Goal: Navigation & Orientation: Find specific page/section

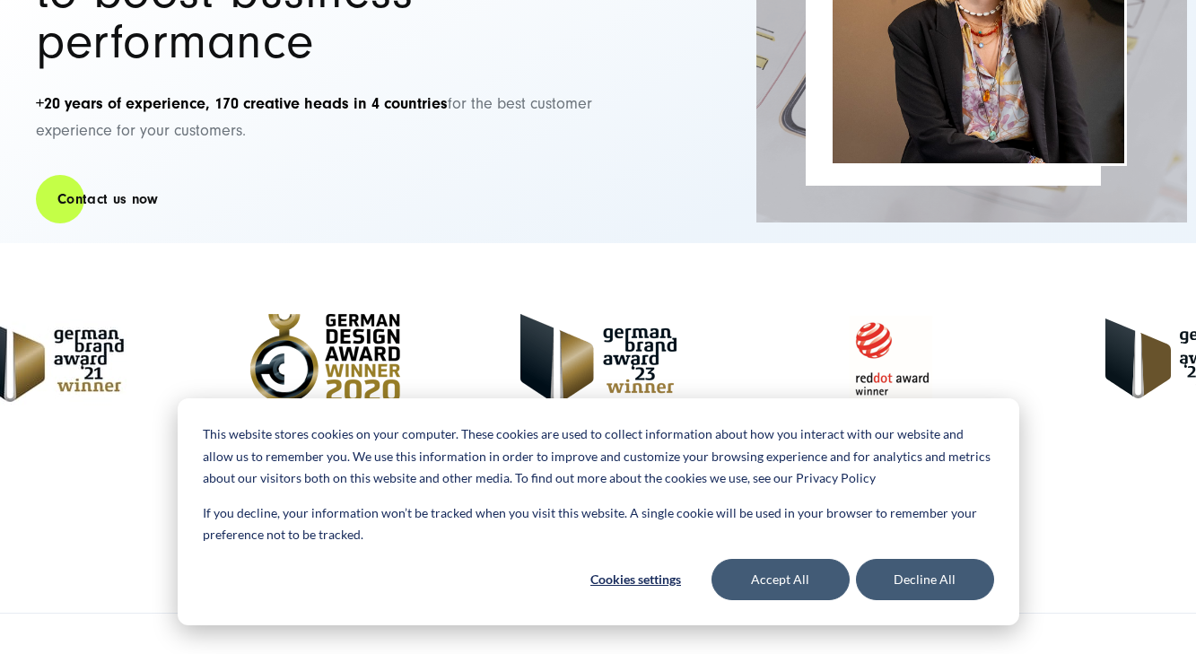
scroll to position [422, 0]
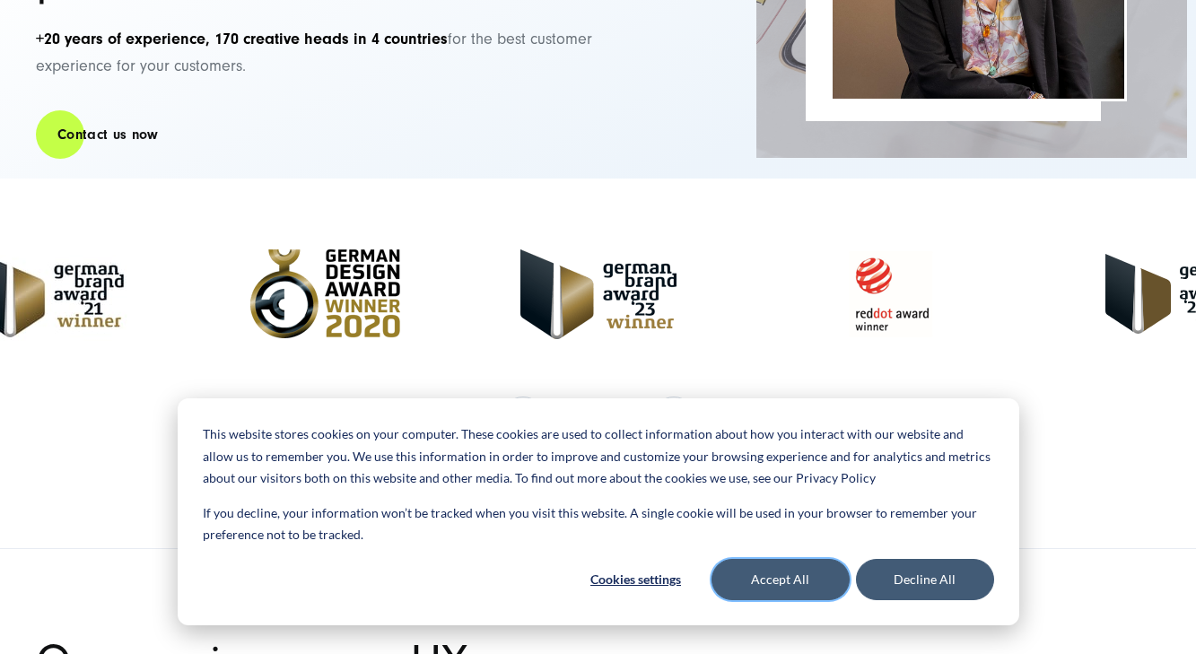
click at [810, 570] on button "Accept All" at bounding box center [781, 579] width 138 height 41
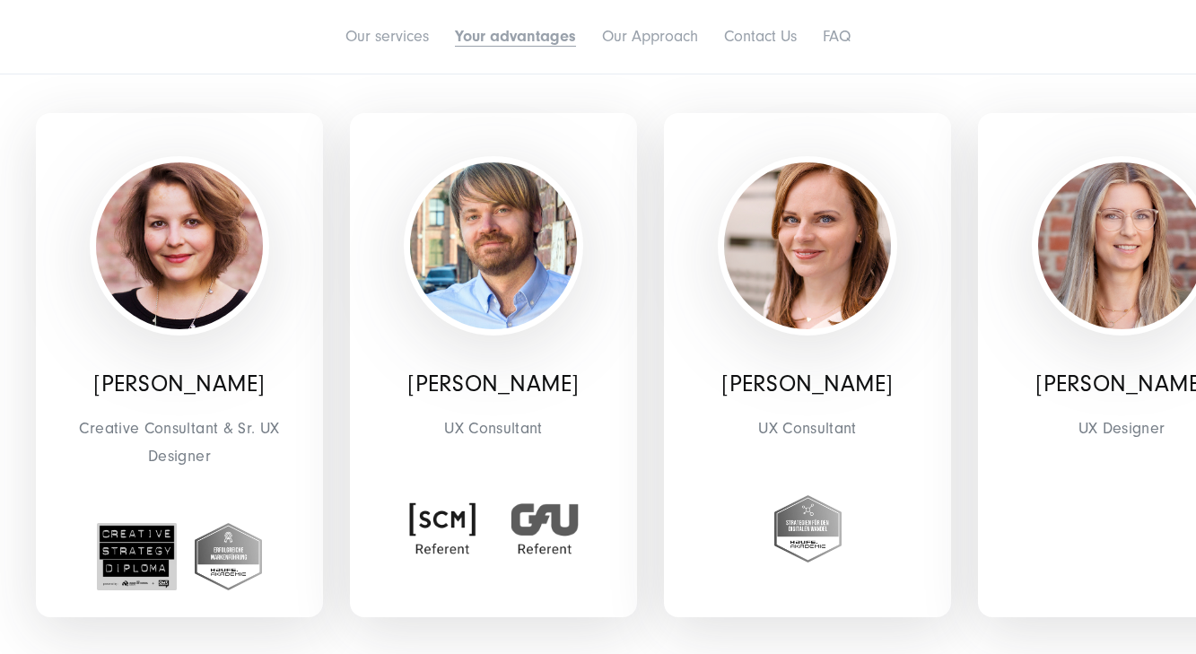
scroll to position [3486, 0]
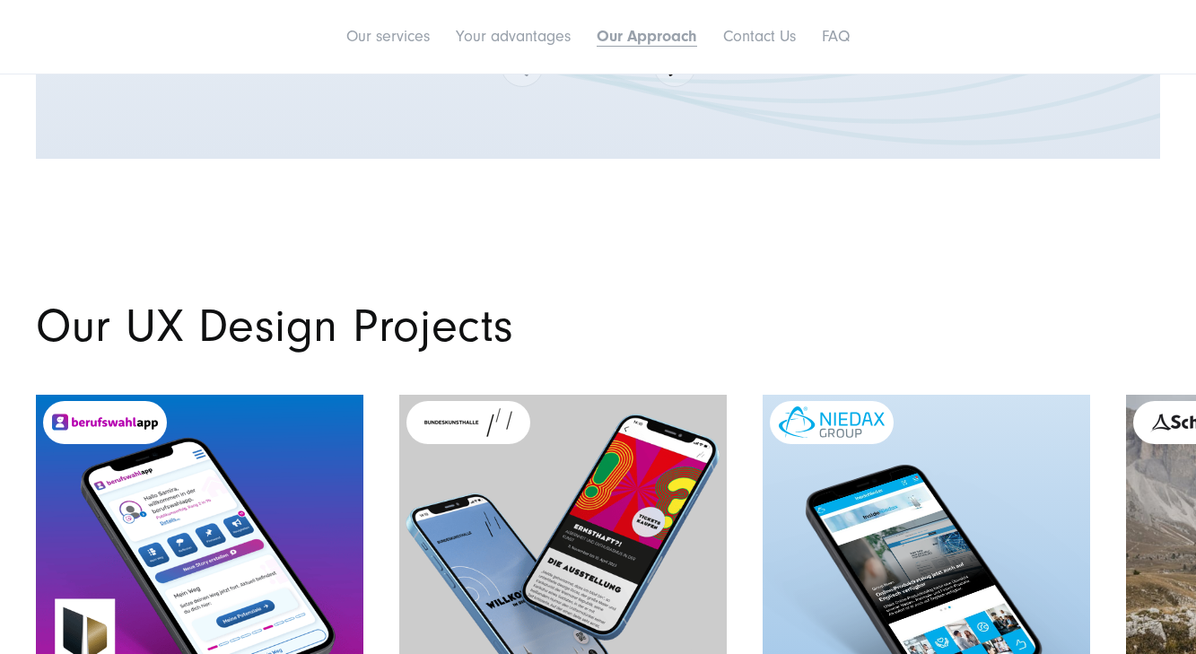
scroll to position [5327, 0]
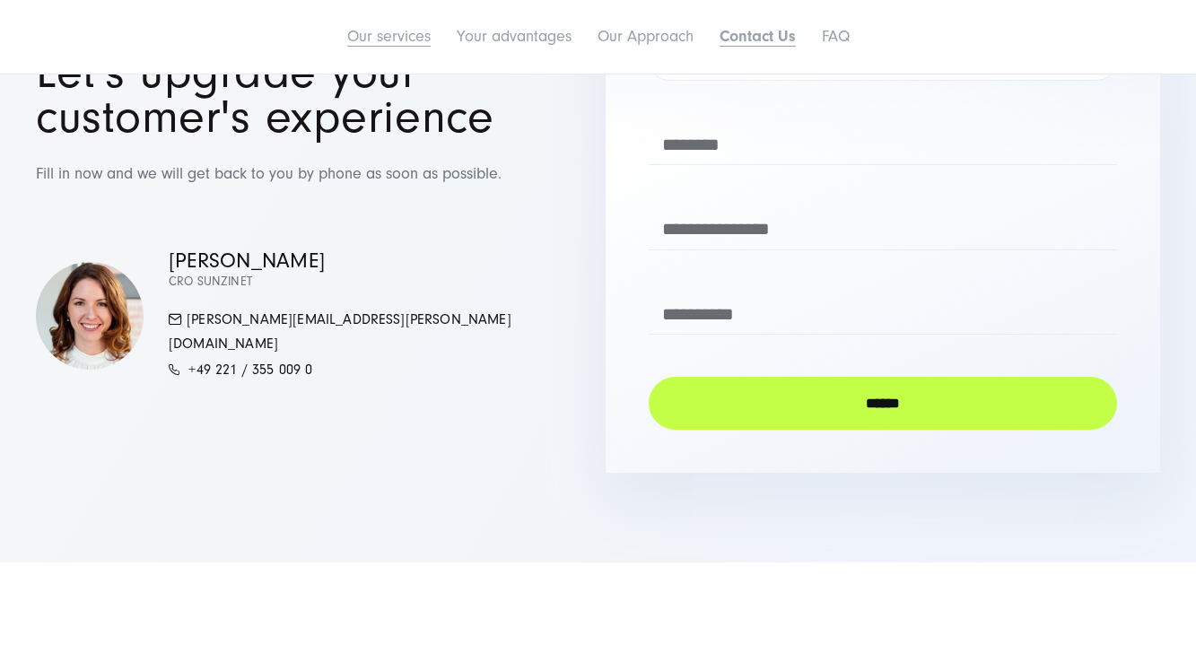
click at [400, 42] on link "Our services" at bounding box center [388, 36] width 83 height 19
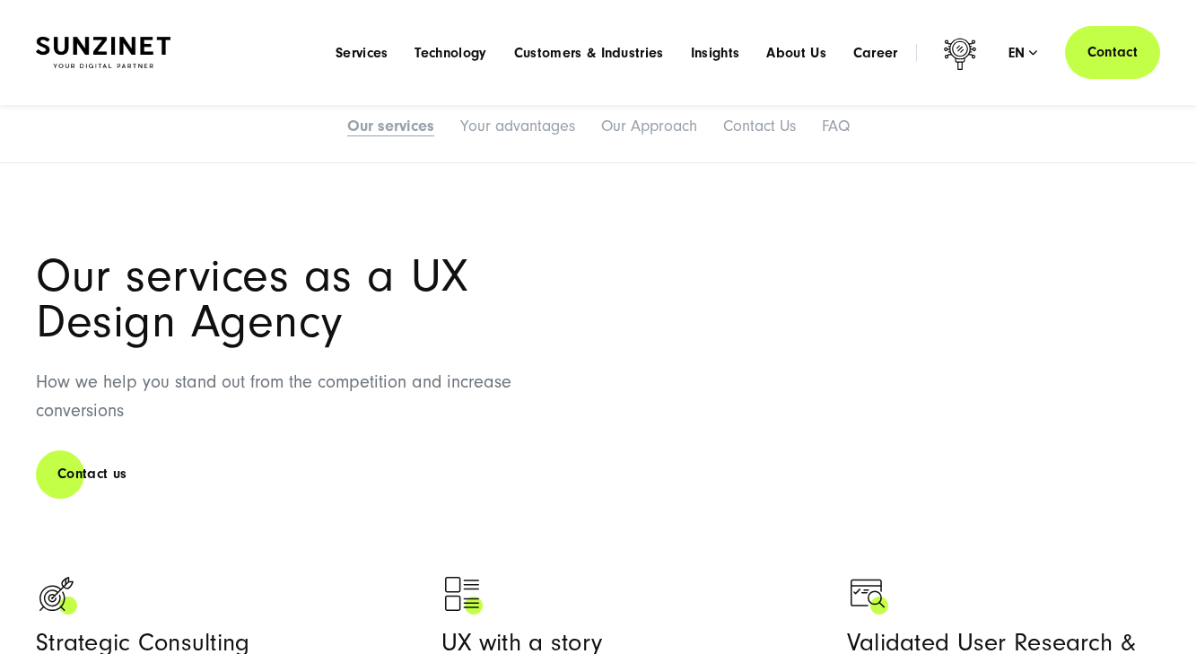
scroll to position [793, 0]
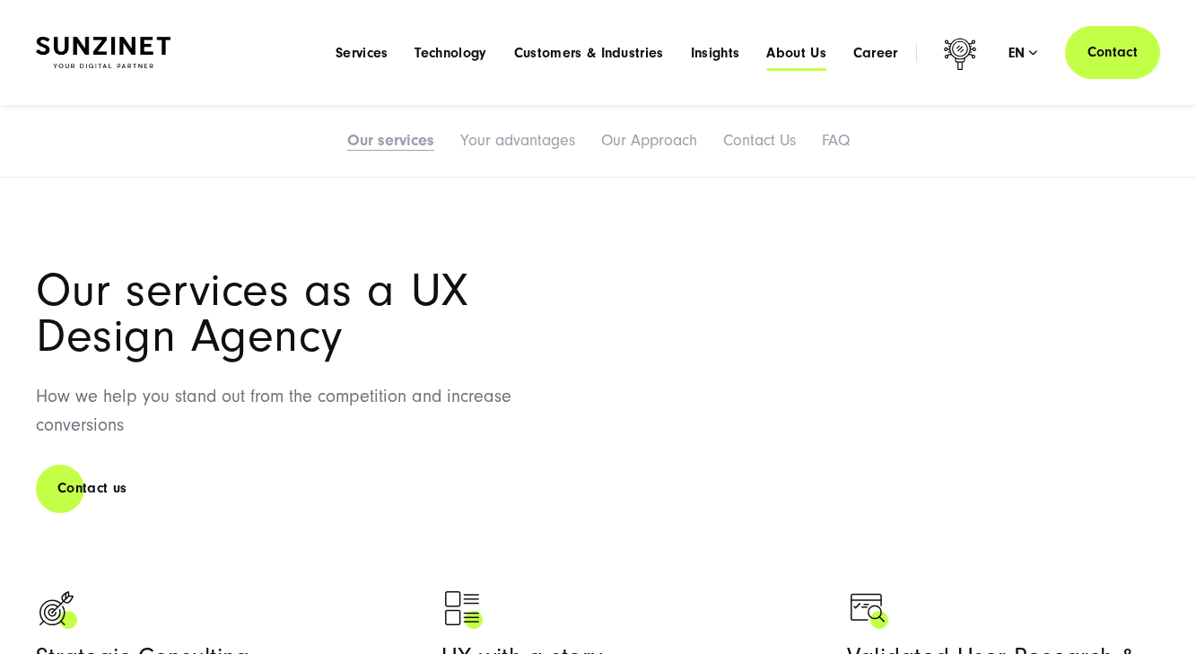
click at [795, 52] on span "About Us" at bounding box center [796, 53] width 60 height 18
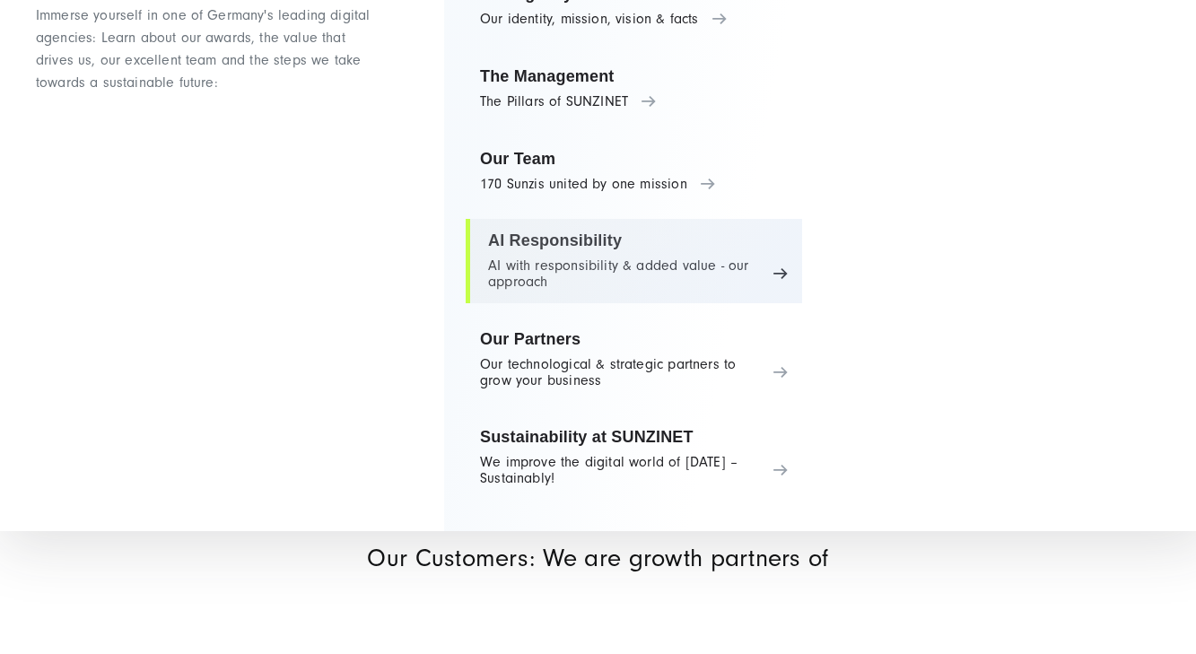
scroll to position [1742, 0]
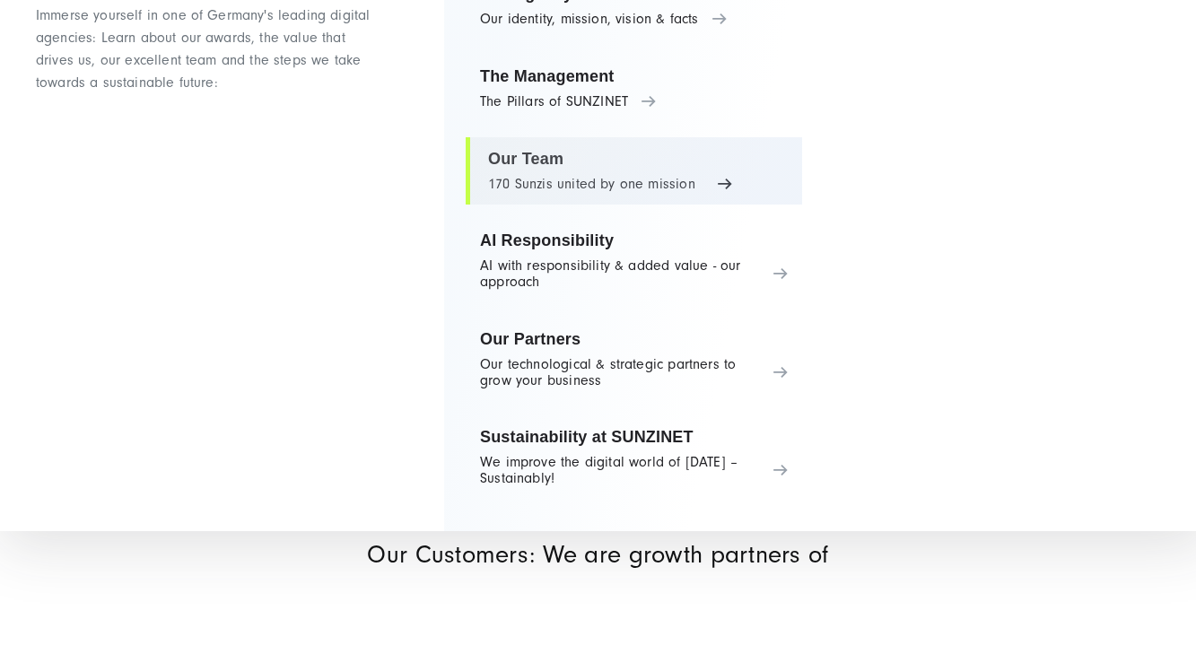
click at [559, 174] on link "Our Team 170 Sunzis united by one mission" at bounding box center [634, 171] width 337 height 68
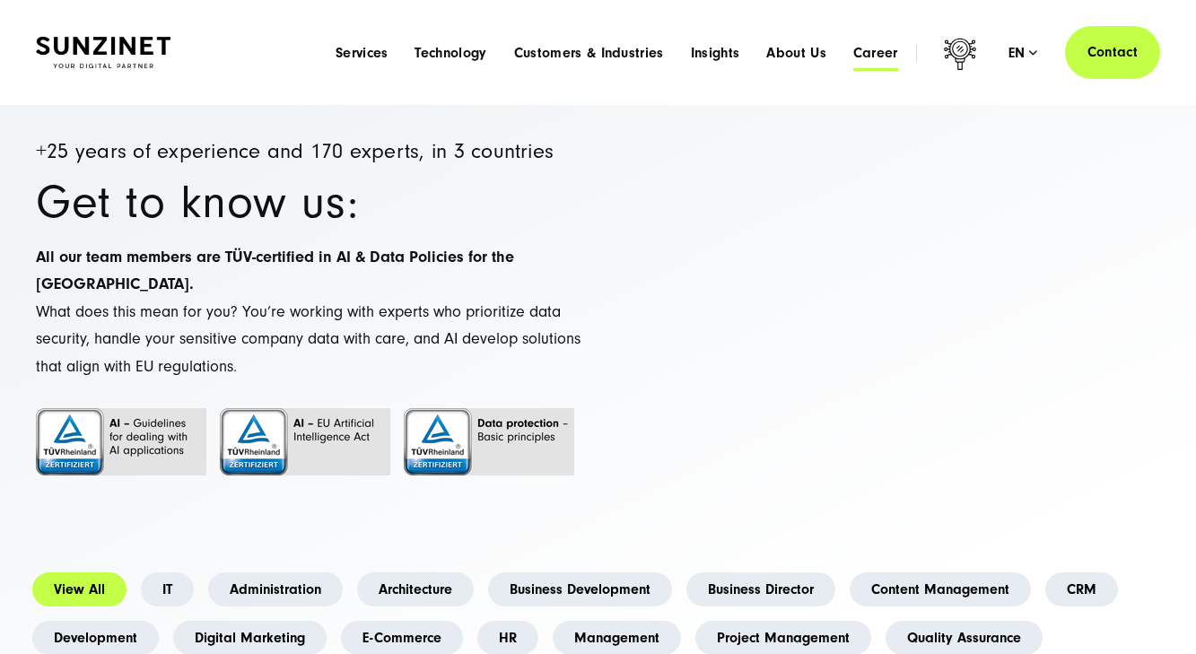
click at [880, 55] on span "Career" at bounding box center [876, 53] width 45 height 18
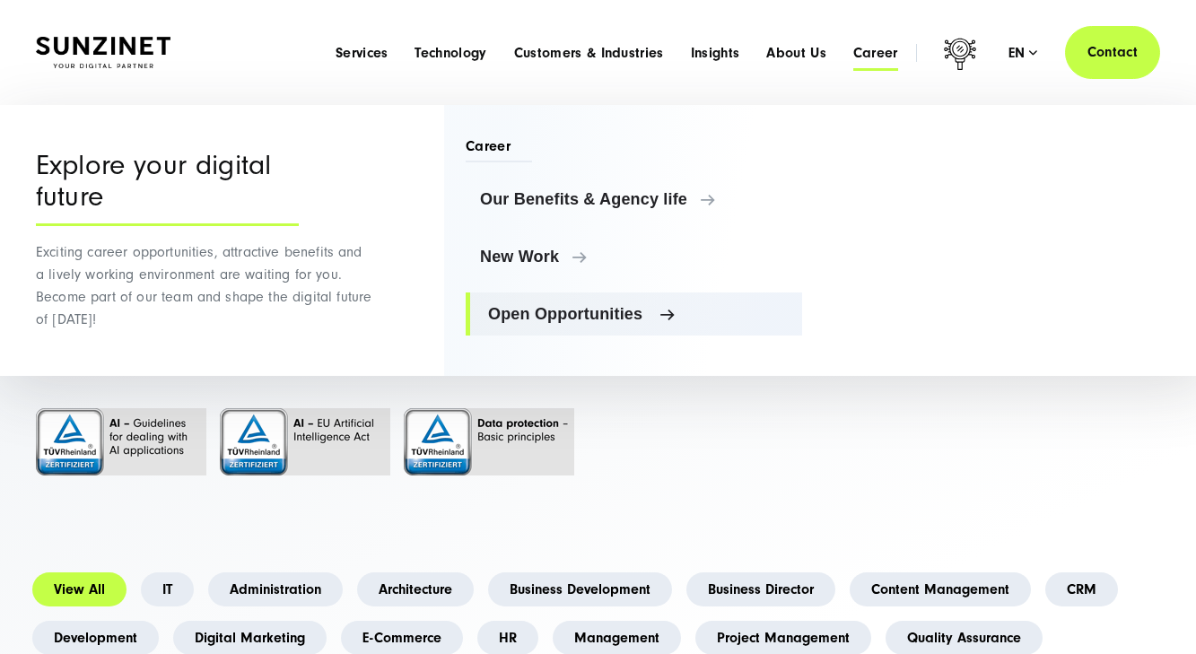
click at [539, 309] on span "Open Opportunities" at bounding box center [638, 314] width 300 height 18
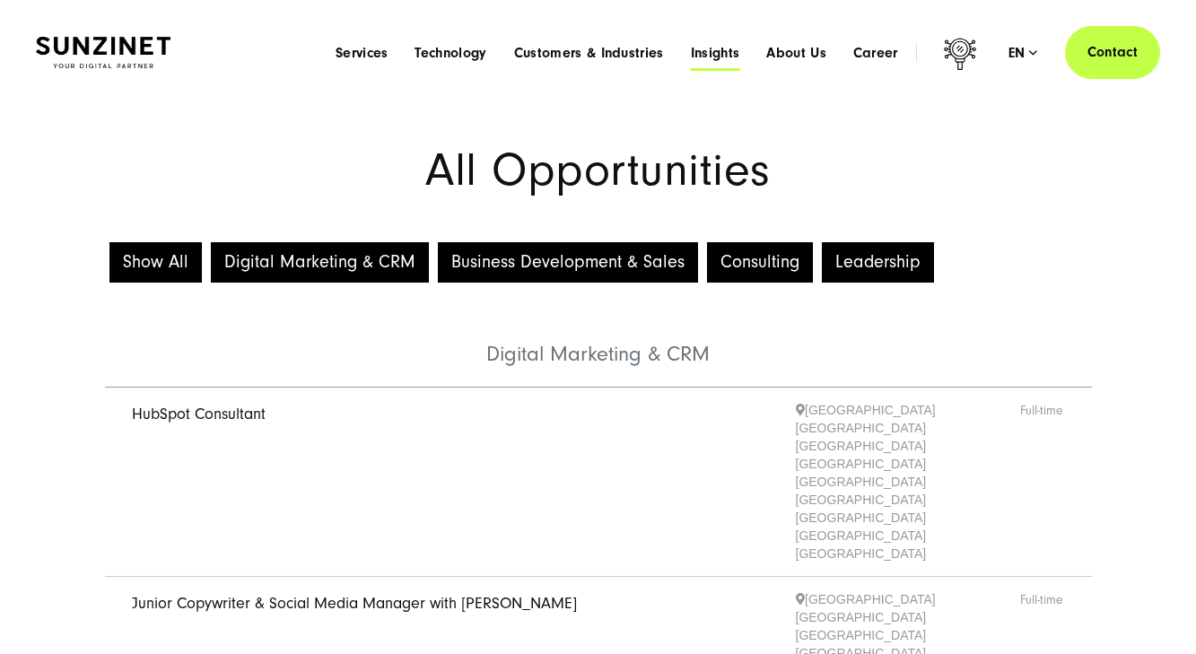
click at [719, 53] on span "Insights" at bounding box center [715, 53] width 49 height 18
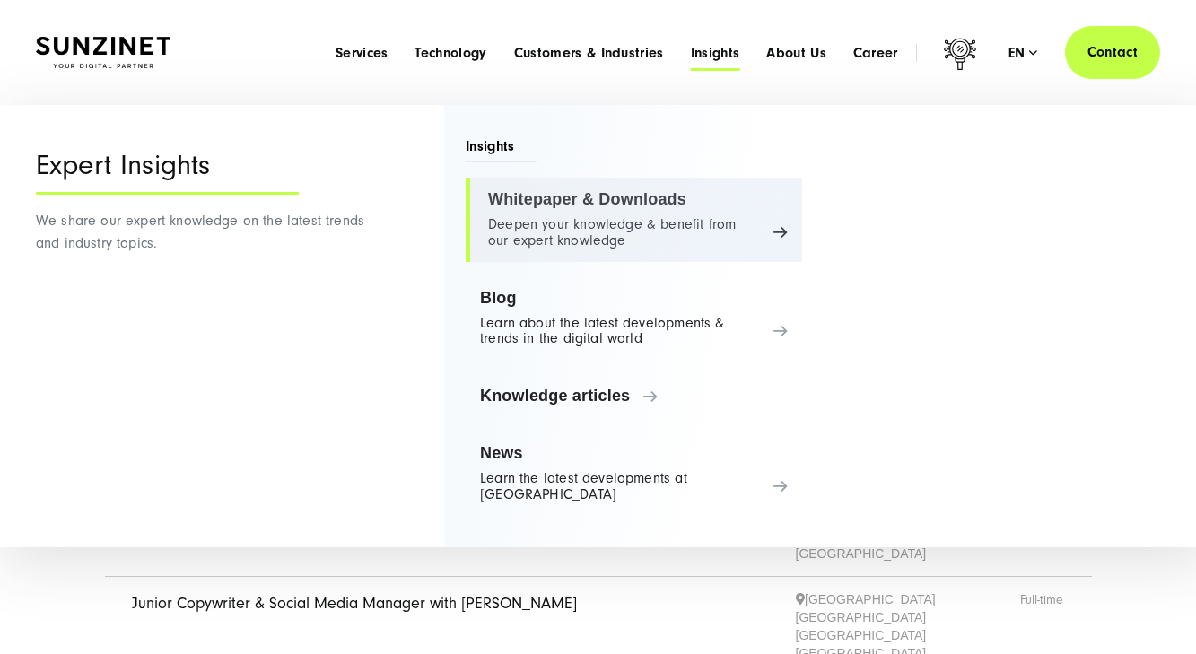
click at [593, 201] on link "Whitepaper & Downloads Deepen your knowledge & benefit from our expert knowledge" at bounding box center [634, 220] width 337 height 84
